Goal: Task Accomplishment & Management: Manage account settings

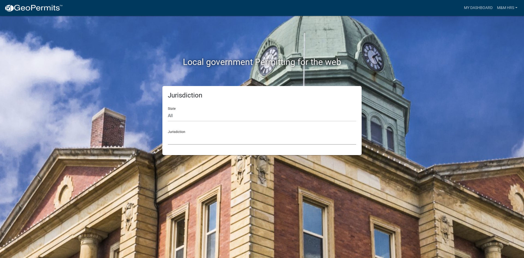
click at [182, 135] on select "[GEOGRAPHIC_DATA], [US_STATE] [GEOGRAPHIC_DATA], [US_STATE][PERSON_NAME][GEOGRA…" at bounding box center [262, 138] width 188 height 11
click at [103, 98] on div "Local government Permitting for the web Jurisdiction State All [US_STATE] [US_S…" at bounding box center [262, 129] width 524 height 258
click at [487, 9] on link "My Dashboard" at bounding box center [477, 8] width 33 height 10
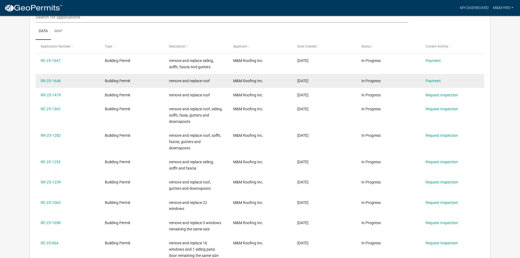
scroll to position [72, 0]
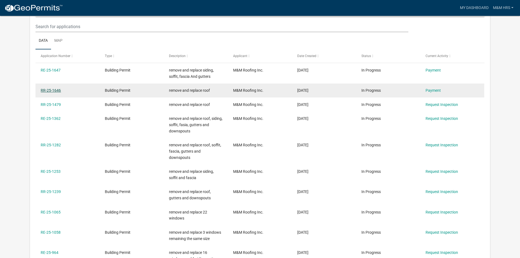
click at [53, 90] on link "RR-25-1646" at bounding box center [51, 90] width 20 height 4
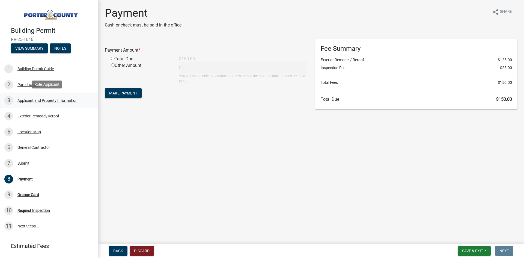
click at [40, 99] on div "Applicant and Property Information" at bounding box center [47, 100] width 60 height 4
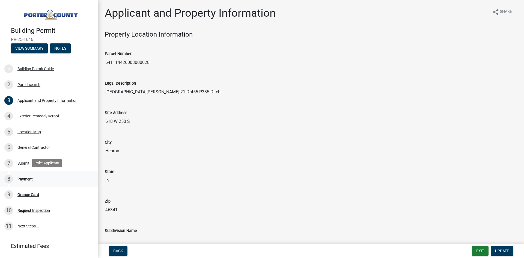
click at [22, 182] on div "8 Payment" at bounding box center [46, 179] width 85 height 9
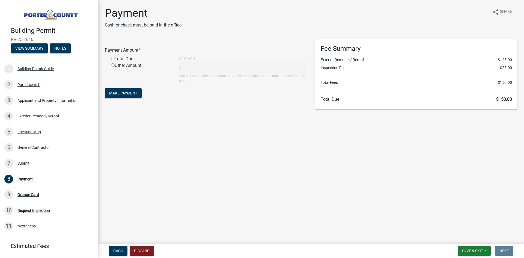
click at [113, 59] on input "radio" at bounding box center [113, 59] width 4 height 4
radio input "true"
type input "150"
click at [126, 91] on span "Make Payment" at bounding box center [123, 93] width 28 height 4
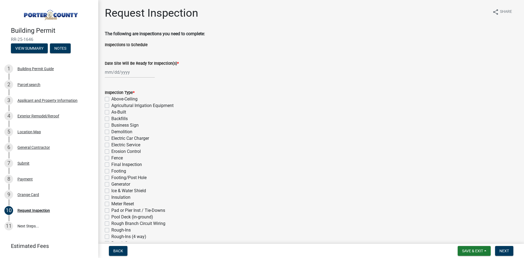
select select "9"
select select "2025"
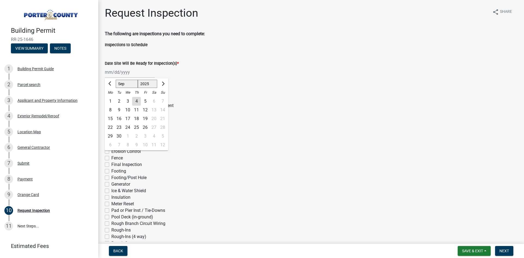
drag, startPoint x: 123, startPoint y: 73, endPoint x: 179, endPoint y: 53, distance: 60.2
click at [179, 53] on div "Date Site Will Be Ready for Inspection(s) * Jan Feb Mar Apr May Jun Jul Aug Sep…" at bounding box center [311, 64] width 412 height 25
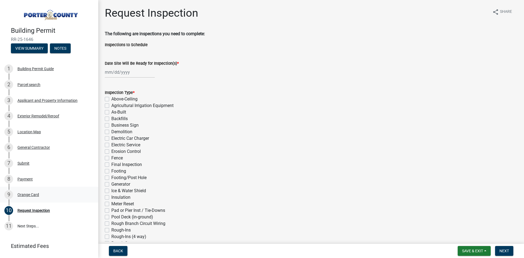
click at [35, 193] on div "Orange Card" at bounding box center [28, 195] width 22 height 4
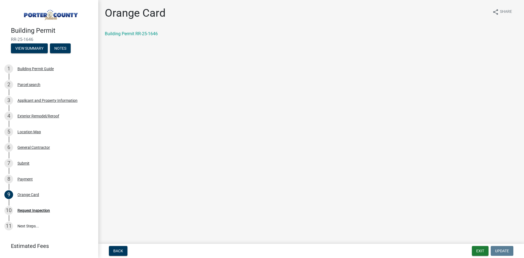
click at [155, 37] on div "Building Permit RR-25-1646" at bounding box center [311, 34] width 412 height 7
click at [152, 33] on link "Building Permit RR-25-1646" at bounding box center [131, 33] width 53 height 5
